Goal: Check status: Check status

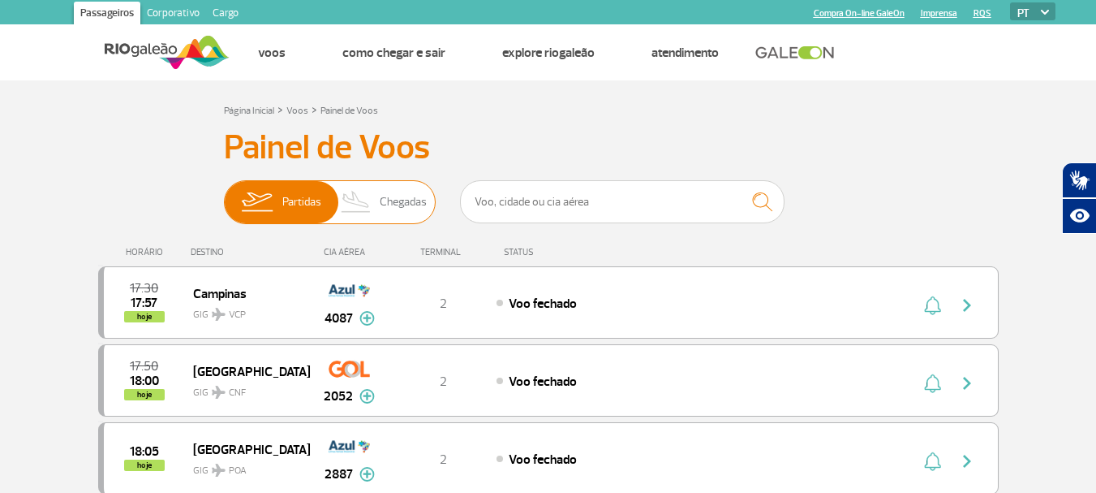
click at [278, 200] on img at bounding box center [256, 202] width 51 height 42
click at [224, 194] on input "Partidas Chegadas" at bounding box center [224, 194] width 0 height 0
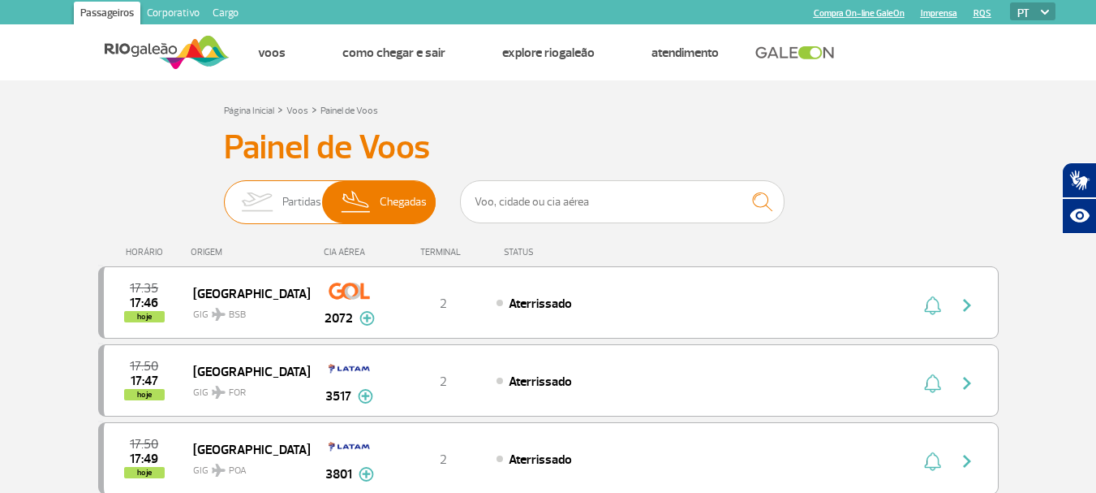
click at [250, 200] on img at bounding box center [256, 202] width 51 height 42
click at [224, 194] on input "Partidas Chegadas" at bounding box center [224, 194] width 0 height 0
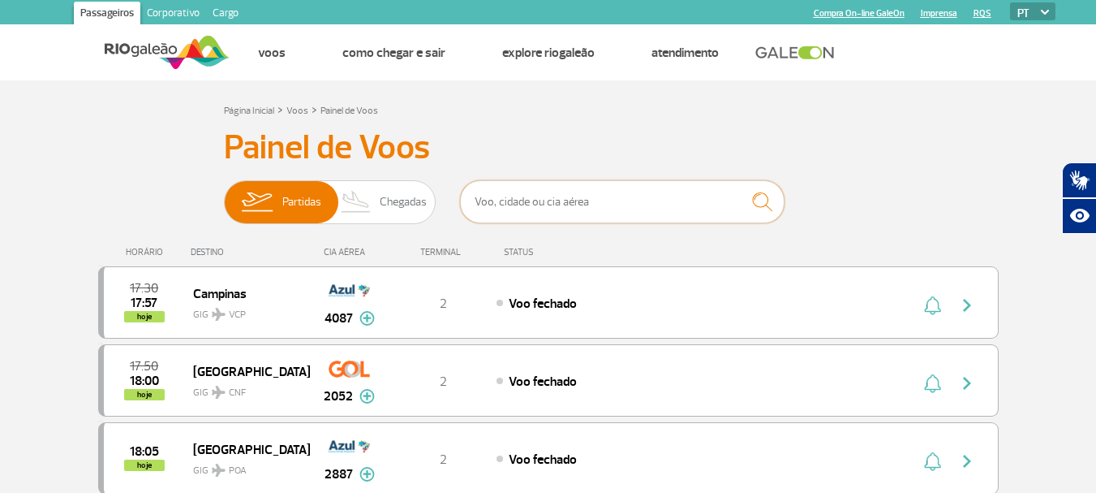
click at [645, 198] on input "text" at bounding box center [622, 201] width 325 height 43
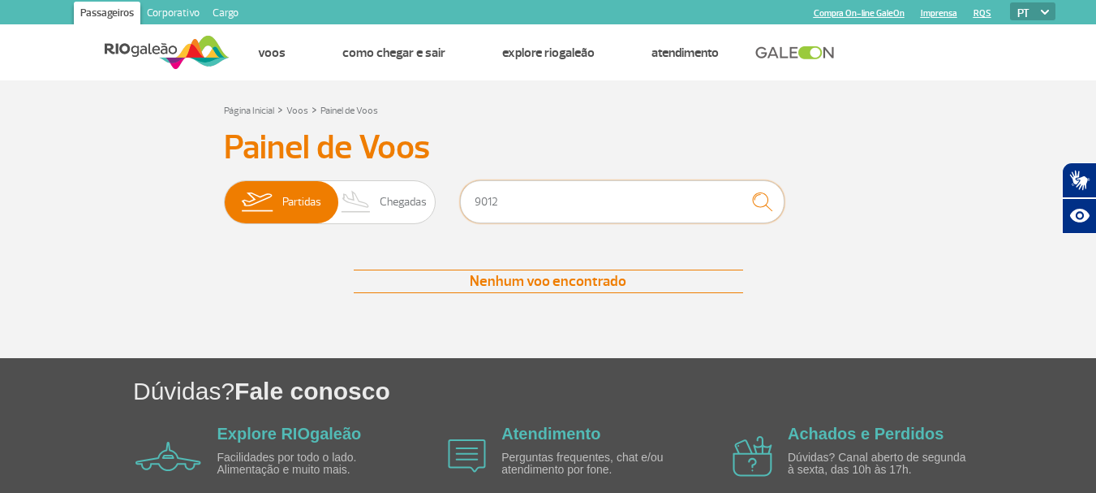
type input "9012"
click at [767, 206] on img "submit" at bounding box center [762, 201] width 35 height 33
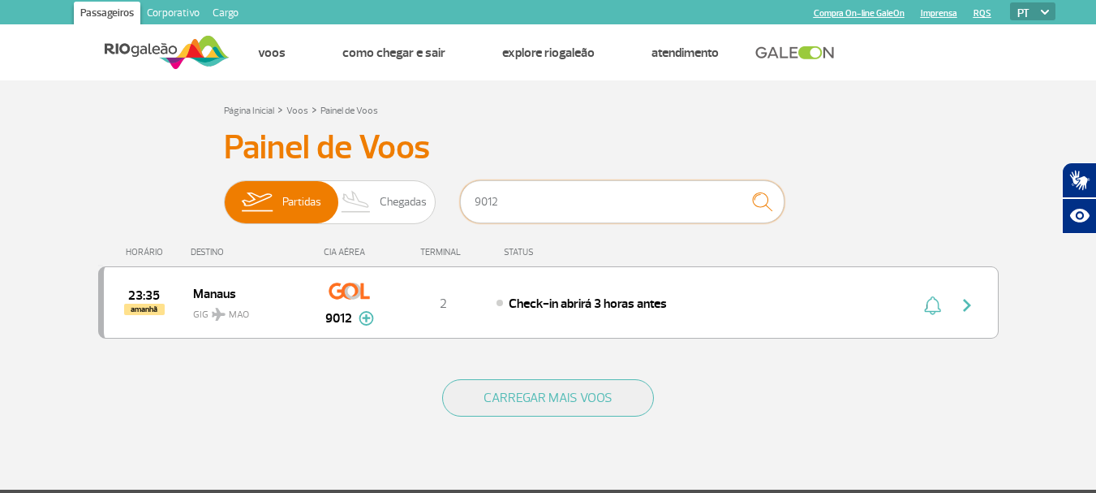
drag, startPoint x: 555, startPoint y: 203, endPoint x: 462, endPoint y: 157, distance: 104.2
click at [421, 194] on div "Partidas Chegadas 9012" at bounding box center [548, 204] width 649 height 49
type input "LATAM"
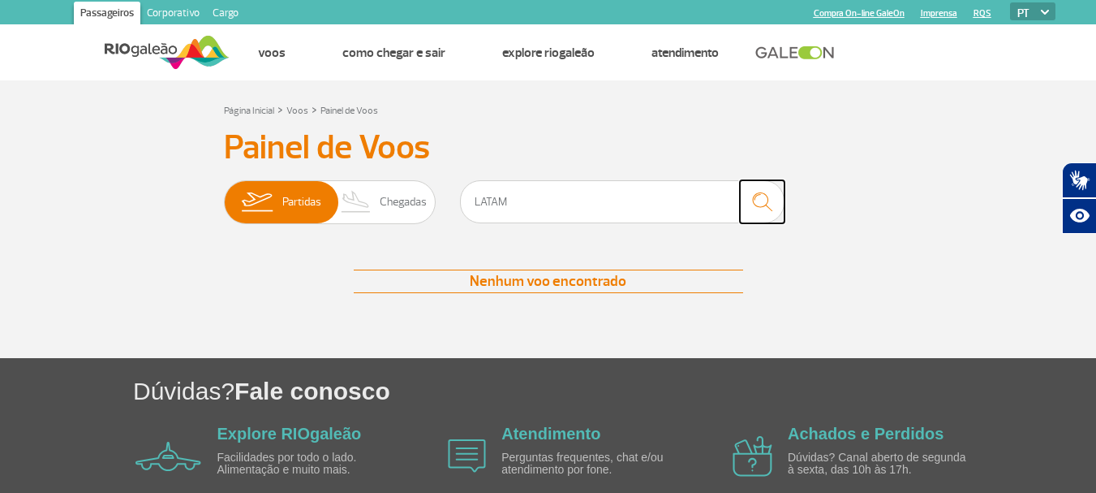
click at [769, 198] on img "submit" at bounding box center [762, 201] width 35 height 33
click at [292, 206] on span "Partidas" at bounding box center [301, 202] width 39 height 42
click at [224, 194] on input "Partidas Chegadas" at bounding box center [224, 194] width 0 height 0
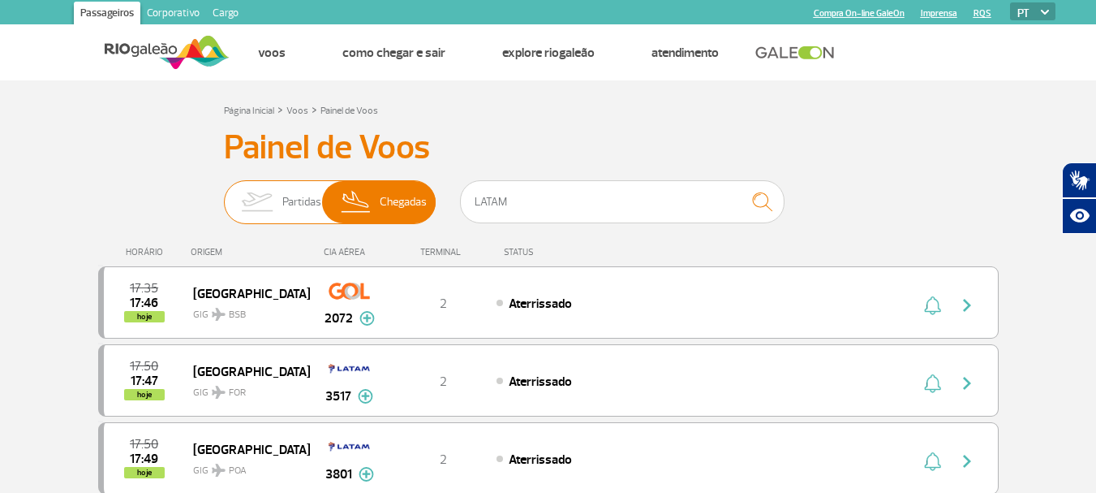
click at [261, 195] on img at bounding box center [256, 202] width 51 height 42
click at [224, 194] on input "Partidas Chegadas" at bounding box center [224, 194] width 0 height 0
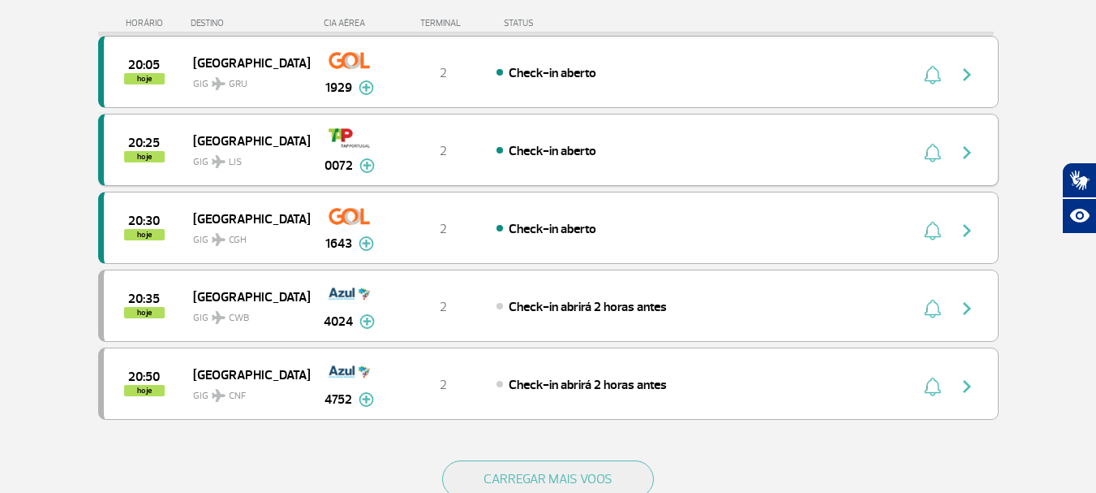
scroll to position [1623, 0]
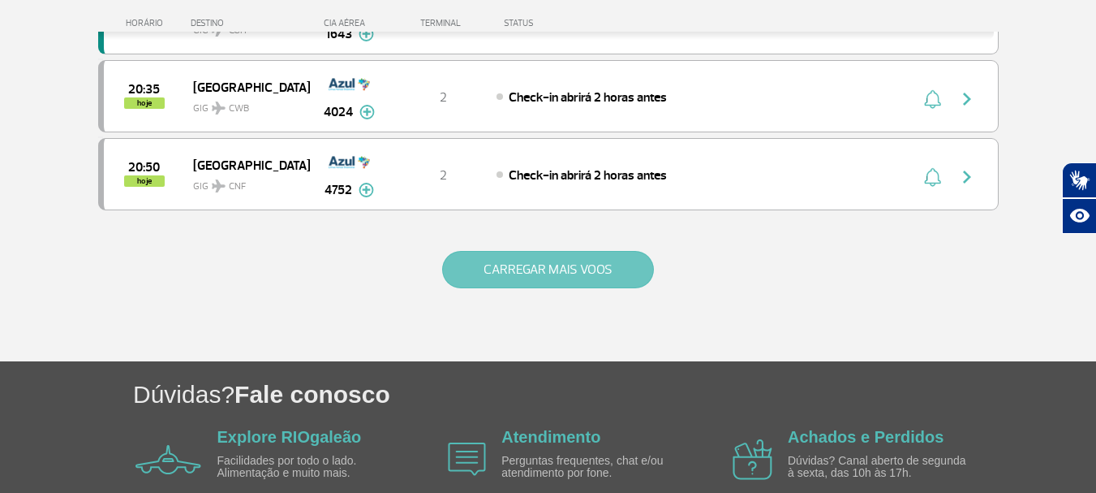
click at [555, 258] on button "CARREGAR MAIS VOOS" at bounding box center [548, 269] width 212 height 37
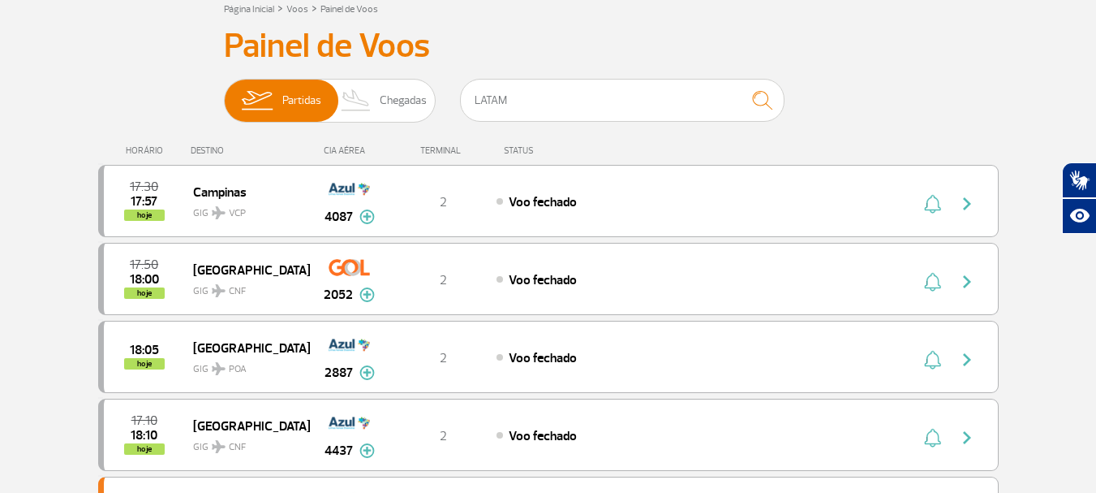
scroll to position [0, 0]
